Goal: Check status: Check status

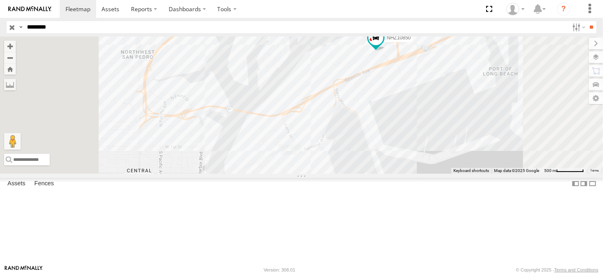
type input "********"
click at [587, 21] on input "**" at bounding box center [592, 27] width 10 height 12
click at [0, 0] on div "NHZ29109 All Assets" at bounding box center [0, 0] width 0 height 0
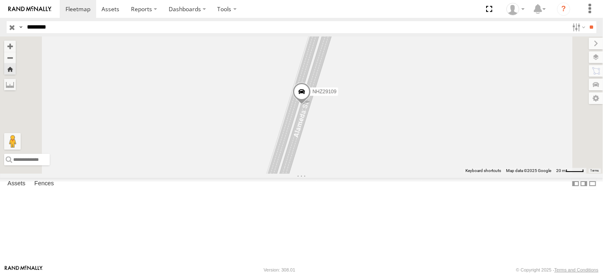
click at [311, 105] on span at bounding box center [301, 94] width 18 height 22
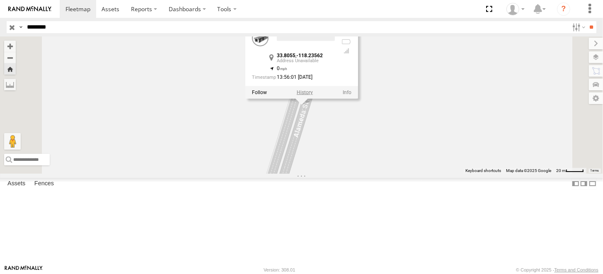
click at [313, 95] on label at bounding box center [304, 93] width 16 height 6
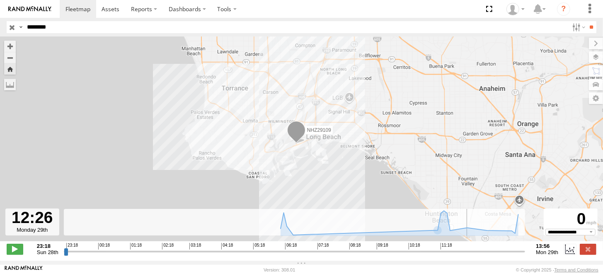
drag, startPoint x: 367, startPoint y: 257, endPoint x: 476, endPoint y: 254, distance: 109.9
click at [476, 254] on input "range" at bounding box center [295, 252] width 462 height 8
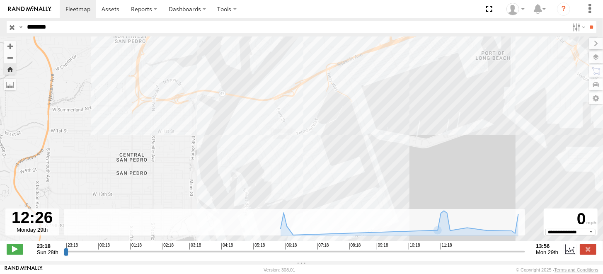
click at [287, 68] on div "NHZ29109" at bounding box center [301, 143] width 603 height 214
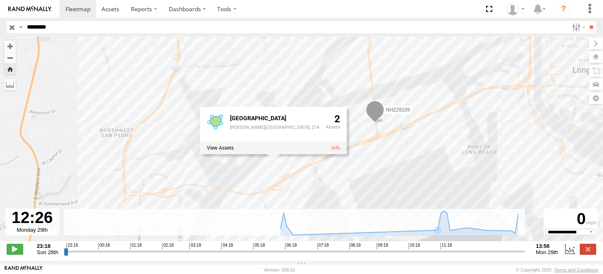
drag, startPoint x: 316, startPoint y: 97, endPoint x: 302, endPoint y: 192, distance: 96.3
click at [302, 192] on div "NHZ29109 Yusen Terminal YTI, Yusen, [GEOGRAPHIC_DATA], 214 2" at bounding box center [301, 143] width 603 height 214
click at [398, 196] on div "NHZ29109 Yusen Terminal YTI, Yusen, [GEOGRAPHIC_DATA], 214 2" at bounding box center [301, 143] width 603 height 214
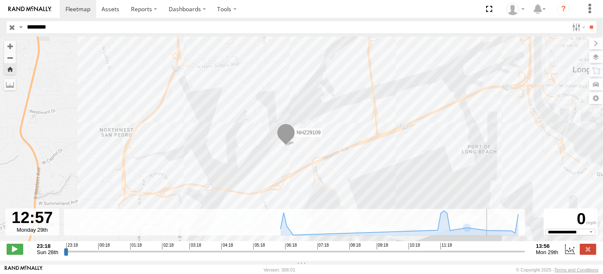
drag, startPoint x: 476, startPoint y: 256, endPoint x: 493, endPoint y: 256, distance: 16.2
click at [493, 255] on input "range" at bounding box center [295, 252] width 462 height 8
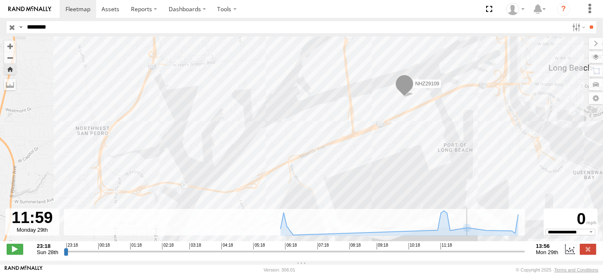
drag, startPoint x: 493, startPoint y: 255, endPoint x: 462, endPoint y: 248, distance: 31.7
click at [462, 248] on input "range" at bounding box center [295, 252] width 462 height 8
click at [368, 116] on div "NHZ29109" at bounding box center [301, 143] width 603 height 214
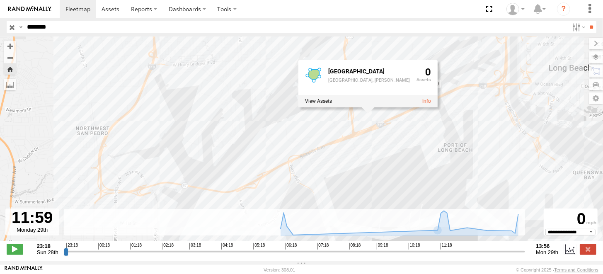
click at [395, 177] on div "NHZ29109 [GEOGRAPHIC_DATA], Pier S 0" at bounding box center [301, 143] width 603 height 214
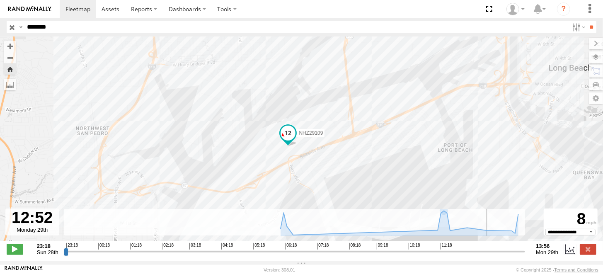
drag, startPoint x: 461, startPoint y: 254, endPoint x: 490, endPoint y: 250, distance: 29.4
click at [490, 250] on input "range" at bounding box center [295, 252] width 462 height 8
click at [17, 251] on span at bounding box center [15, 249] width 17 height 11
click at [485, 254] on input "range" at bounding box center [295, 252] width 462 height 8
click at [13, 253] on span at bounding box center [15, 249] width 17 height 11
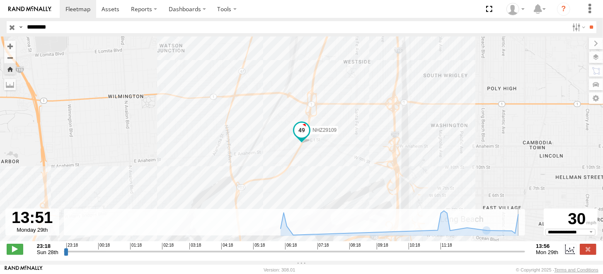
drag, startPoint x: 489, startPoint y: 254, endPoint x: 521, endPoint y: 255, distance: 32.0
click at [521, 255] on input "range" at bounding box center [295, 252] width 462 height 8
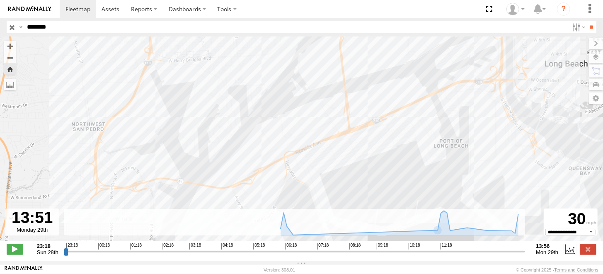
drag, startPoint x: 356, startPoint y: 81, endPoint x: 410, endPoint y: 12, distance: 87.2
click at [410, 12] on body at bounding box center [301, 137] width 603 height 274
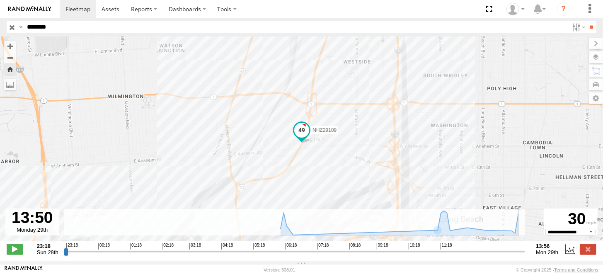
drag, startPoint x: 522, startPoint y: 257, endPoint x: 520, endPoint y: 248, distance: 8.4
click at [520, 248] on input "range" at bounding box center [295, 252] width 462 height 8
click at [399, 255] on input "range" at bounding box center [295, 252] width 462 height 8
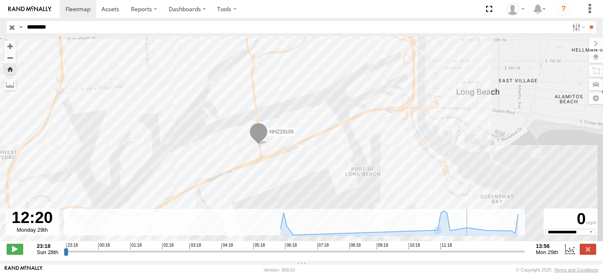
drag, startPoint x: 406, startPoint y: 255, endPoint x: 474, endPoint y: 256, distance: 68.0
type input "**********"
click at [474, 255] on input "range" at bounding box center [295, 252] width 462 height 8
